Goal: Use online tool/utility: Utilize a website feature to perform a specific function

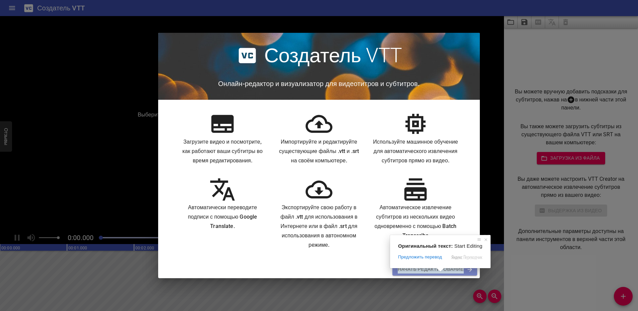
click at [440, 274] on ya-tr-span "Начать Редактирование" at bounding box center [431, 269] width 66 height 8
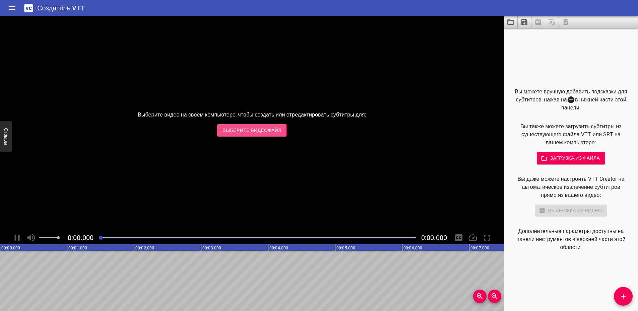
click at [246, 131] on ya-tr-span "Выберите видеофайл" at bounding box center [251, 130] width 59 height 8
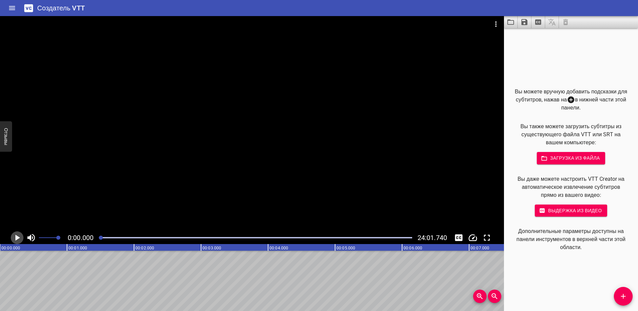
click at [16, 236] on icon "Воспроизведение / Пауза" at bounding box center [17, 238] width 5 height 6
click at [17, 235] on icon "Воспроизведение / Пауза" at bounding box center [17, 238] width 10 height 10
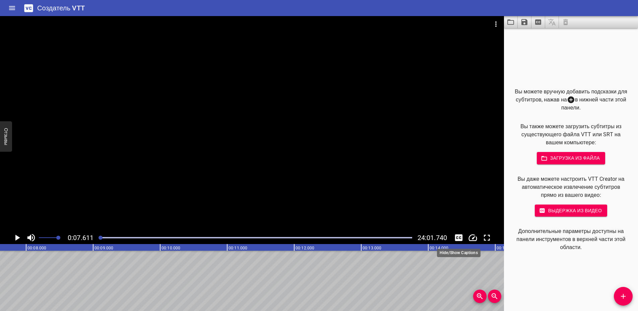
click at [459, 238] on icon "Переключение подписей" at bounding box center [459, 237] width 8 height 7
click at [176, 163] on div at bounding box center [252, 123] width 504 height 215
click at [460, 235] on icon "Переключение подписей" at bounding box center [459, 237] width 8 height 7
click at [221, 238] on div "Ход игры" at bounding box center [255, 237] width 313 height 1
click at [455, 238] on icon "Переключение подписей" at bounding box center [459, 237] width 8 height 7
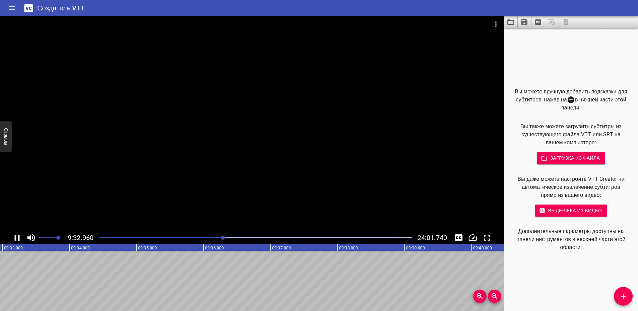
click at [303, 113] on div at bounding box center [252, 123] width 504 height 215
click at [10, 8] on icon "Главная" at bounding box center [12, 8] width 6 height 4
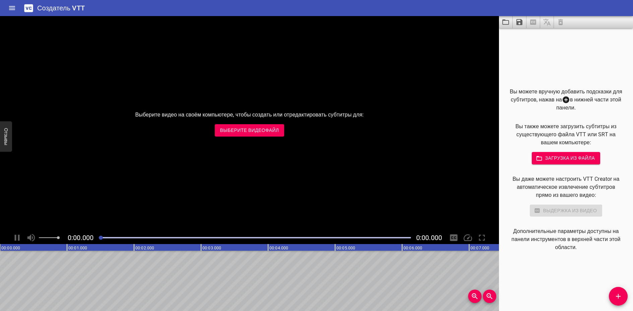
click at [234, 131] on ya-tr-span "Выберите видеофайл" at bounding box center [249, 130] width 59 height 8
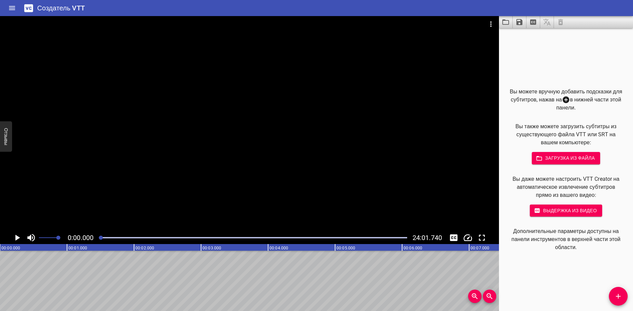
drag, startPoint x: 428, startPoint y: 269, endPoint x: 427, endPoint y: 265, distance: 3.7
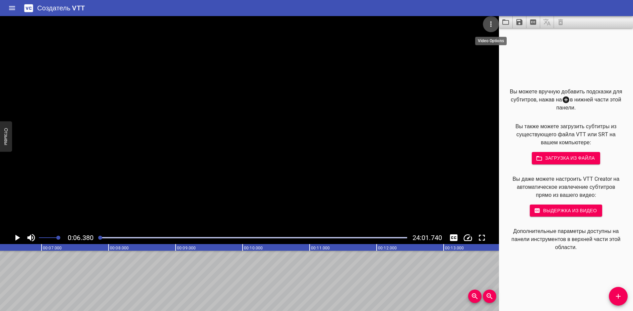
click at [492, 23] on icon "Параметры видео" at bounding box center [491, 24] width 8 height 8
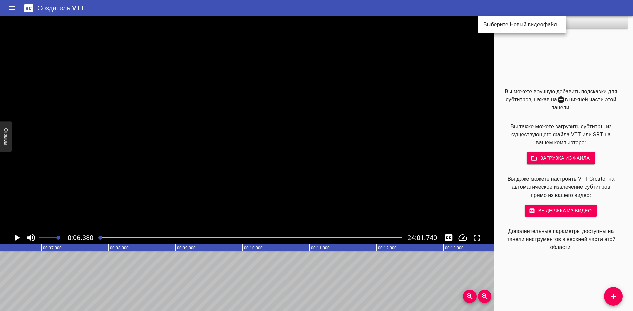
click at [557, 158] on div at bounding box center [316, 155] width 633 height 311
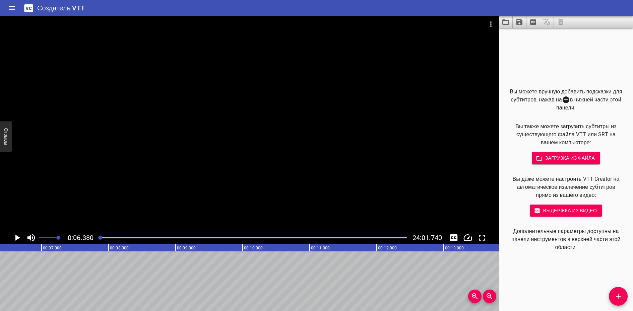
click at [550, 161] on ya-tr-span "Загрузка из файла" at bounding box center [570, 158] width 50 height 8
click at [279, 108] on div at bounding box center [249, 123] width 499 height 215
click at [12, 236] on icon "Воспроизведение / Пауза" at bounding box center [17, 238] width 10 height 10
click at [14, 238] on icon "Воспроизведение / Пауза" at bounding box center [17, 238] width 10 height 10
click at [305, 112] on div at bounding box center [249, 123] width 499 height 215
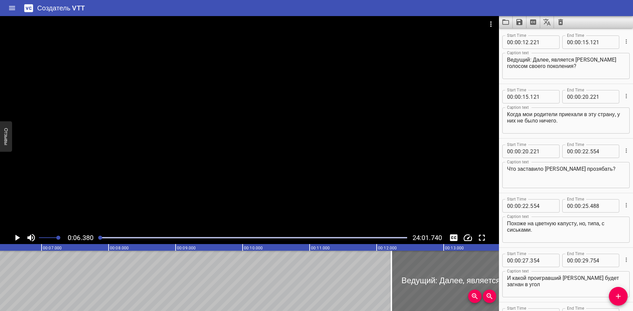
click at [243, 129] on div at bounding box center [249, 123] width 499 height 215
click at [232, 190] on div at bounding box center [249, 123] width 499 height 215
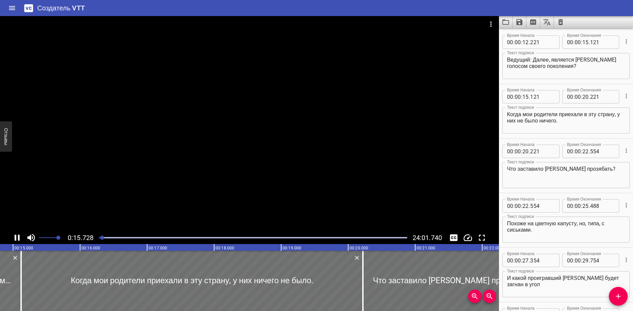
scroll to position [55, 0]
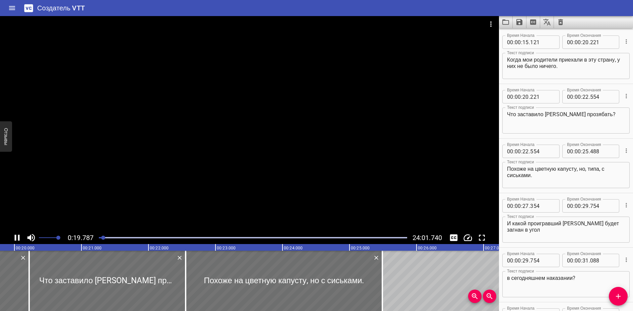
click at [370, 110] on div at bounding box center [249, 123] width 499 height 215
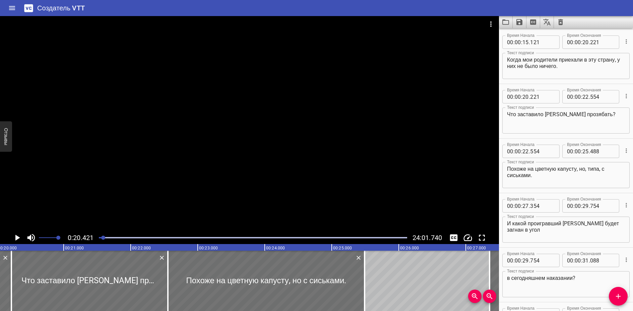
scroll to position [0, 1368]
